Goal: Check status

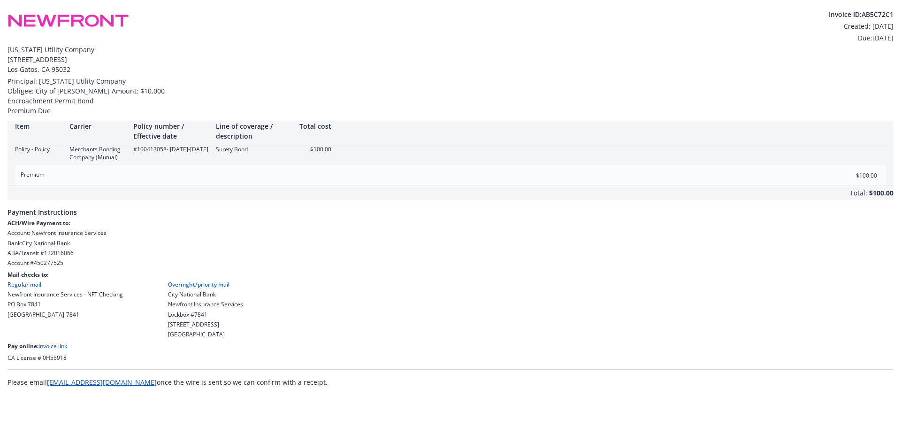
click at [48, 350] on link "Invoice link" at bounding box center [52, 346] width 29 height 8
click at [61, 350] on link "Invoice link" at bounding box center [52, 346] width 29 height 8
